Goal: Check status: Check status

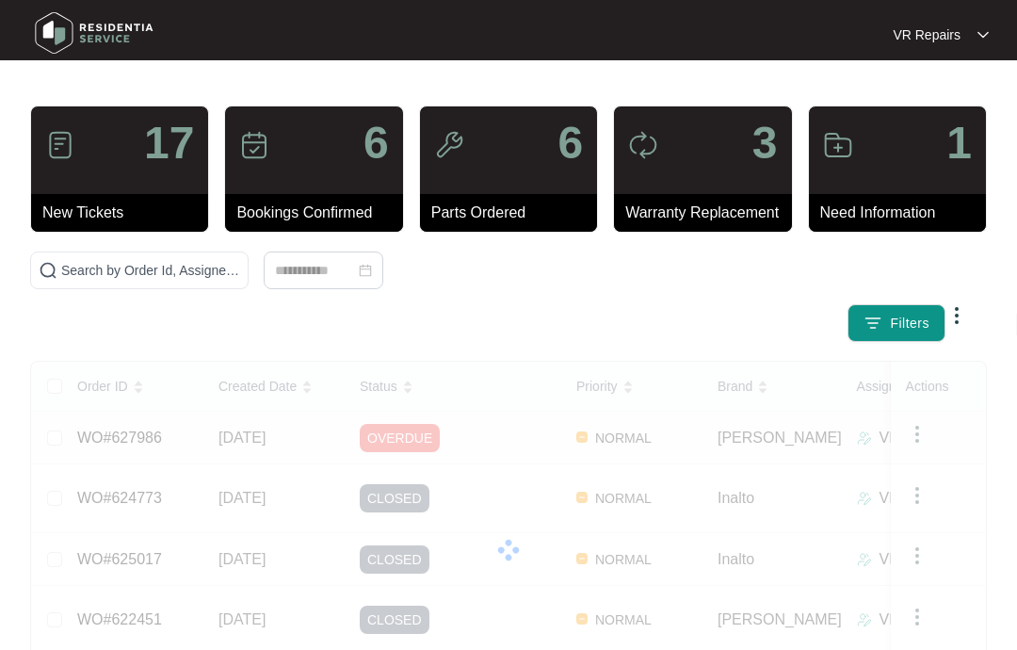
click at [170, 419] on div at bounding box center [508, 550] width 953 height 377
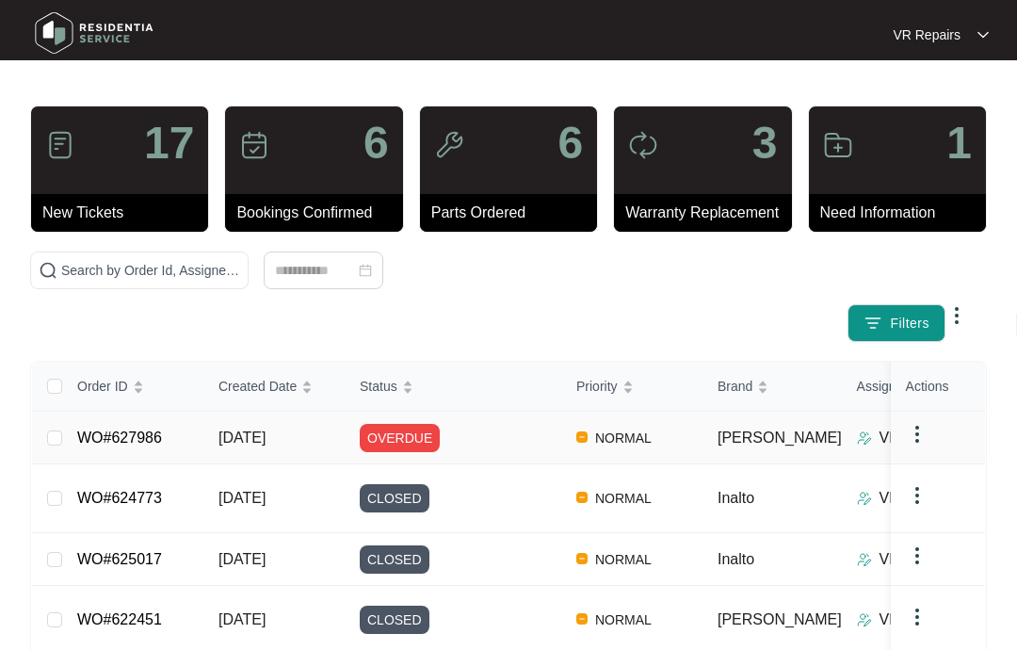
click at [156, 441] on link "WO#627986" at bounding box center [119, 437] width 85 height 16
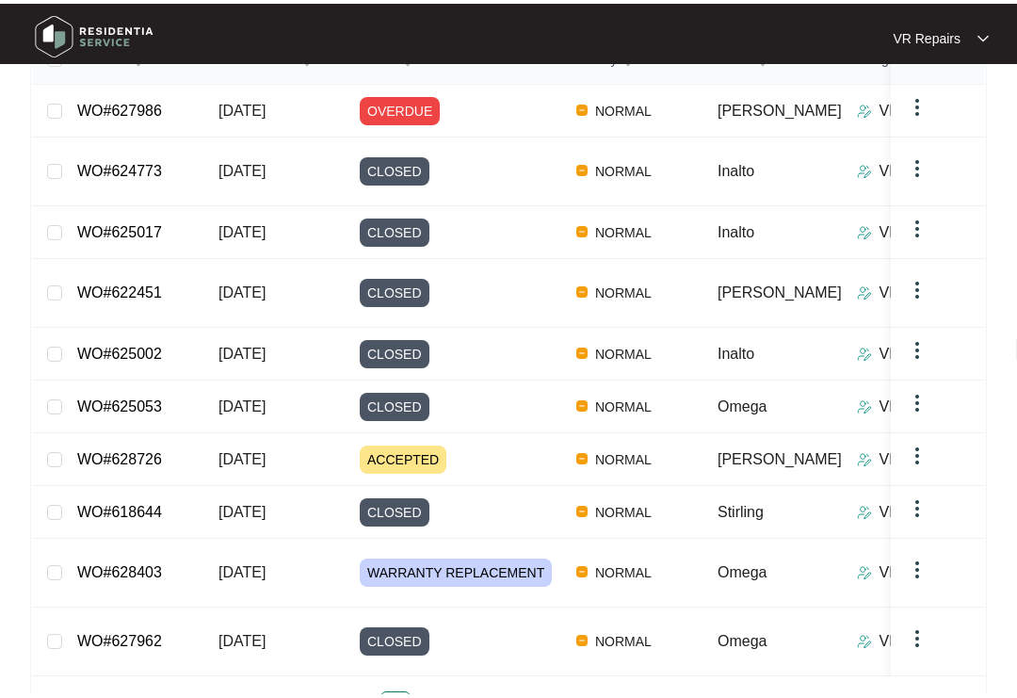
scroll to position [323, 0]
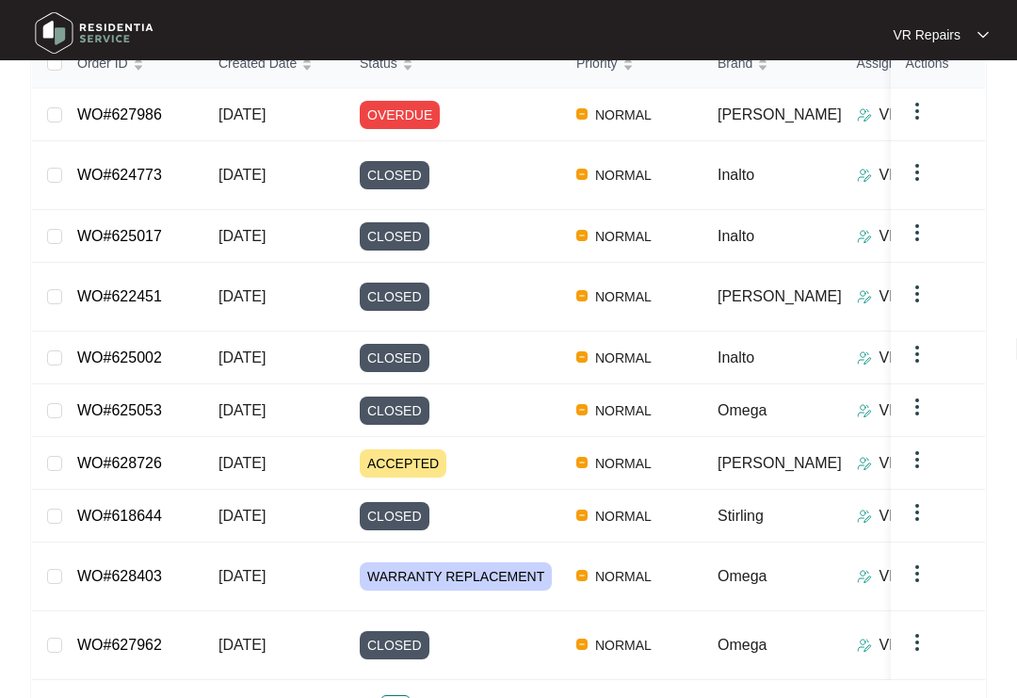
click at [442, 696] on link "2" at bounding box center [433, 710] width 28 height 28
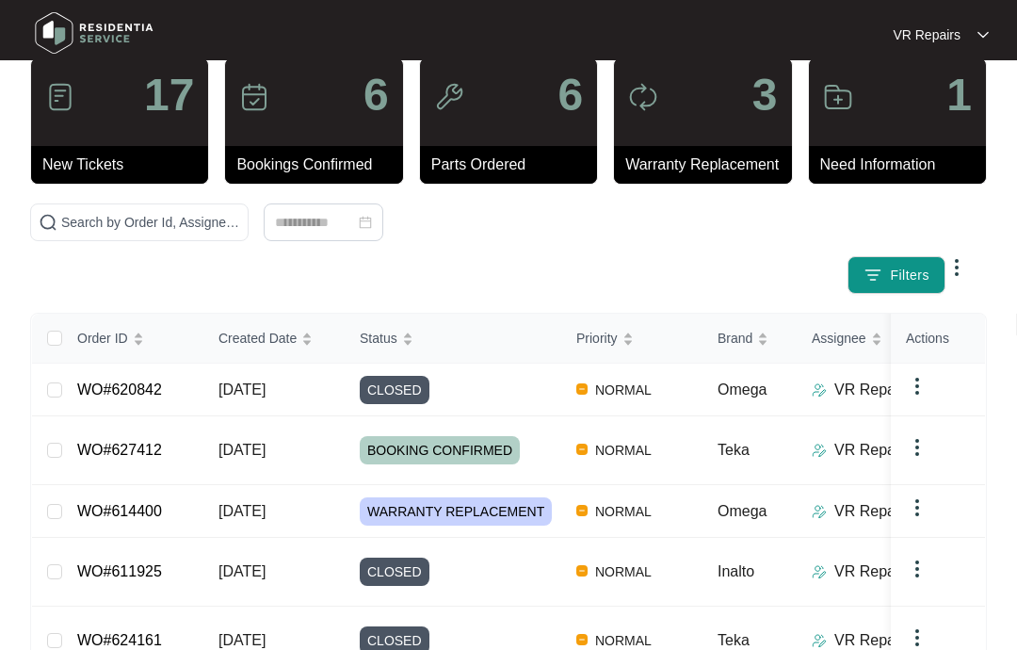
scroll to position [0, 0]
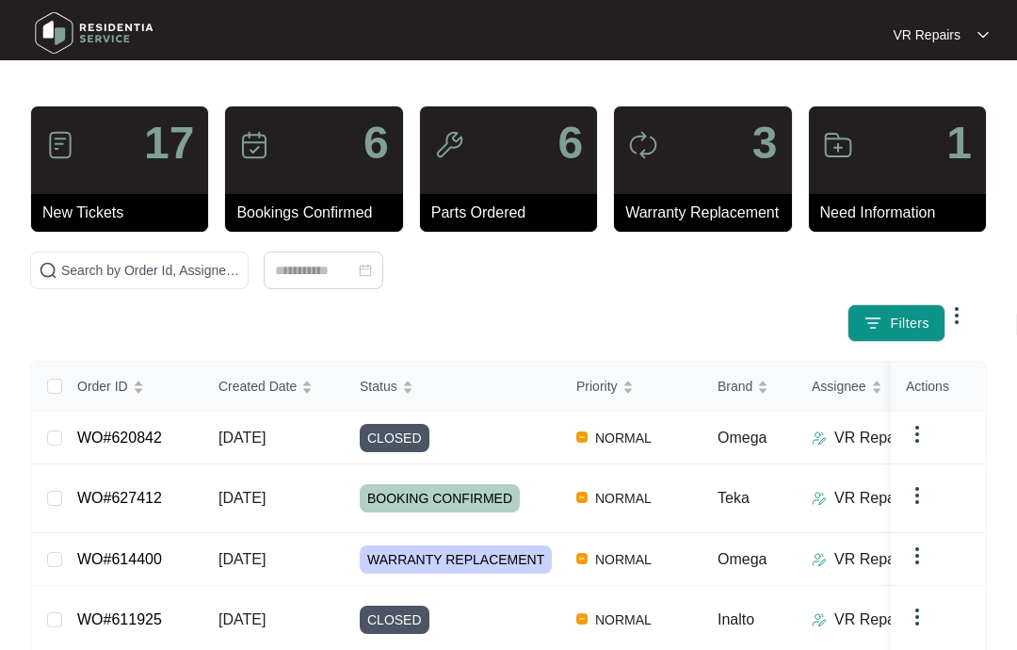
click at [910, 322] on span "Filters" at bounding box center [910, 324] width 40 height 20
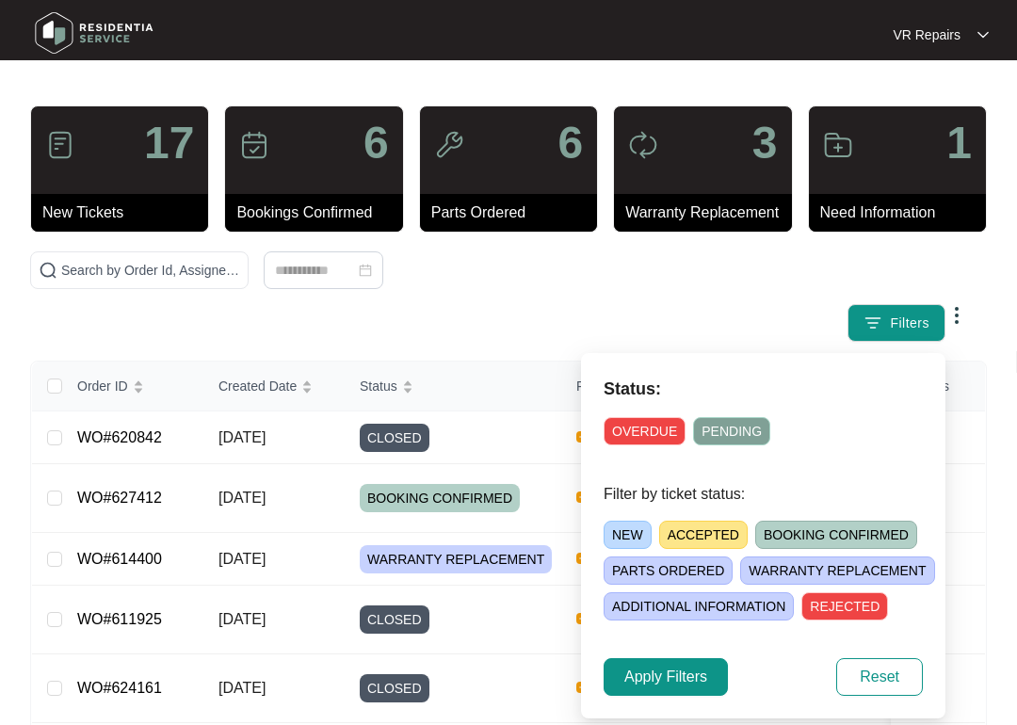
click at [528, 288] on div at bounding box center [323, 270] width 587 height 38
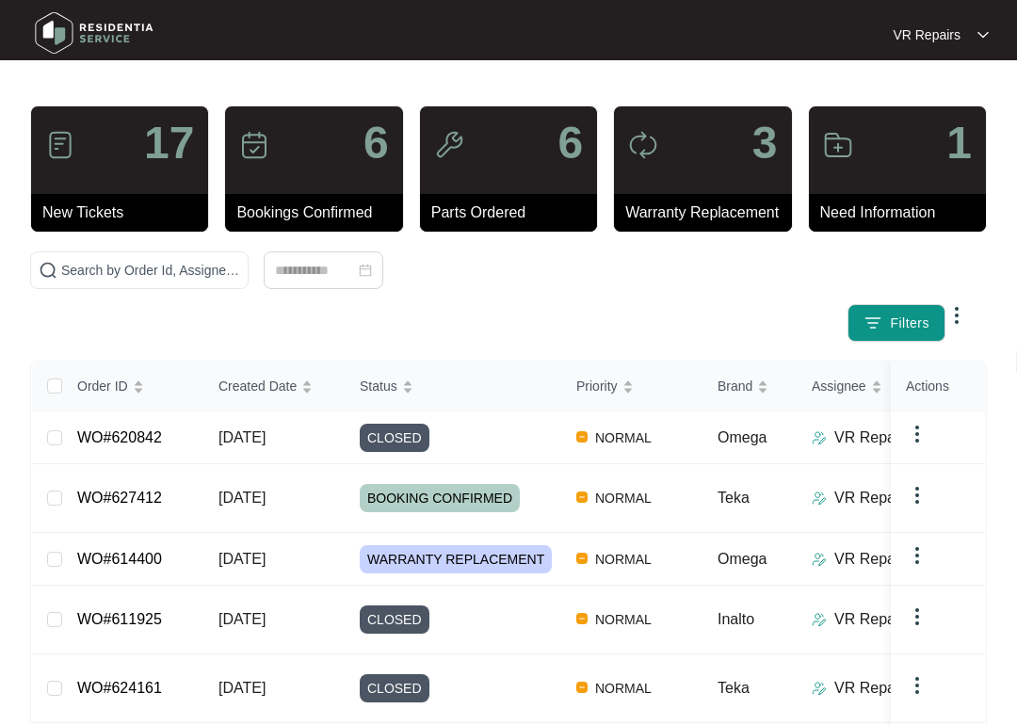
click at [865, 321] on img "button" at bounding box center [873, 323] width 19 height 19
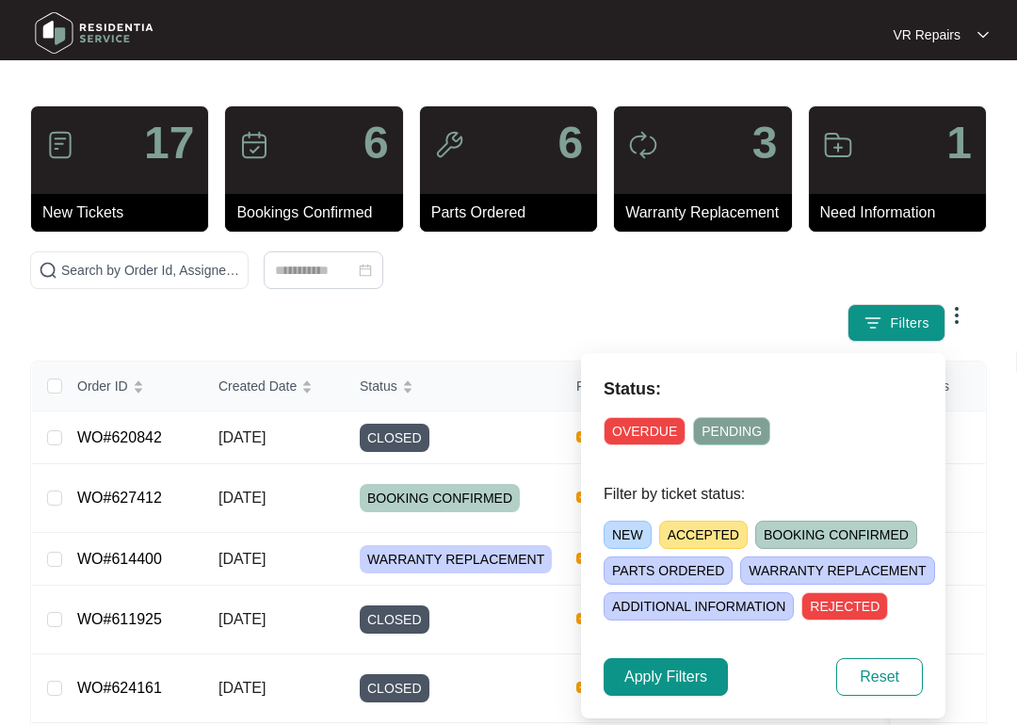
click at [726, 287] on div "Filters" at bounding box center [509, 296] width 972 height 90
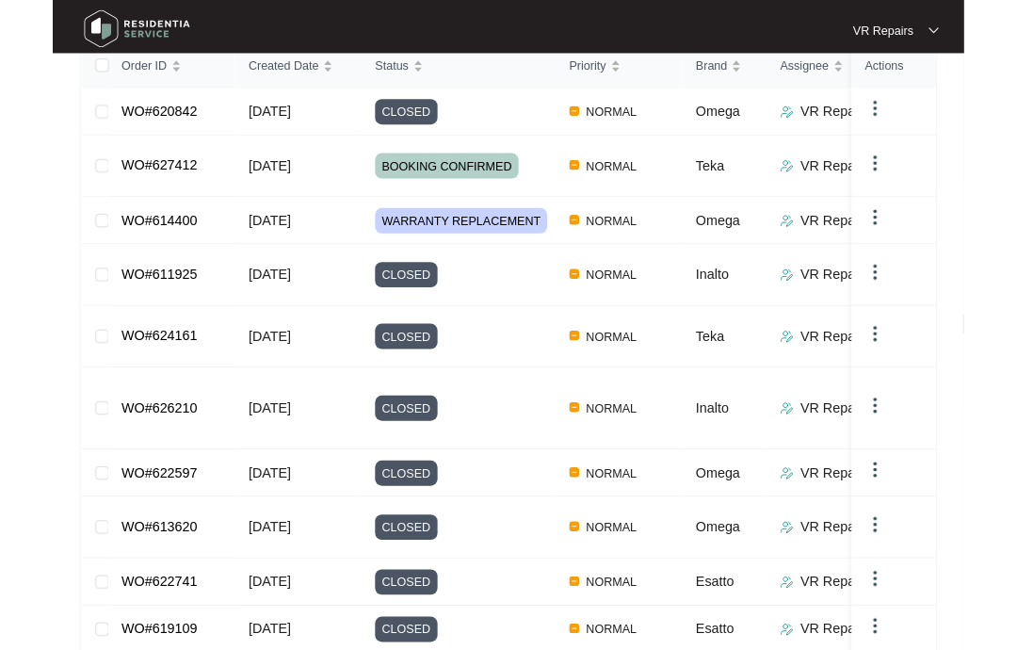
scroll to position [388, 0]
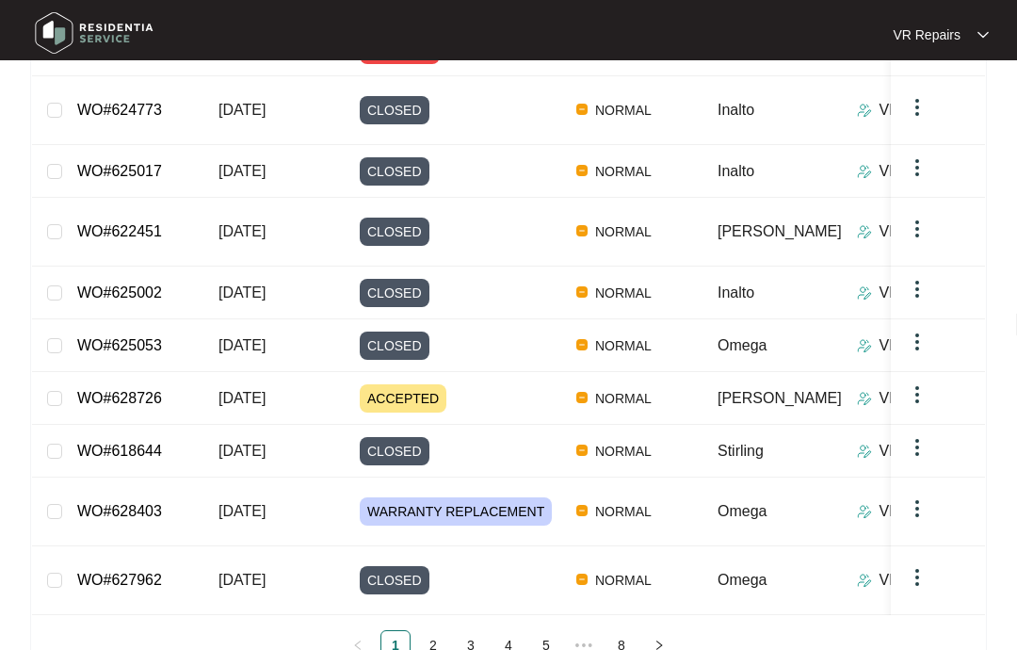
scroll to position [371, 0]
